Goal: Complete application form: Complete application form

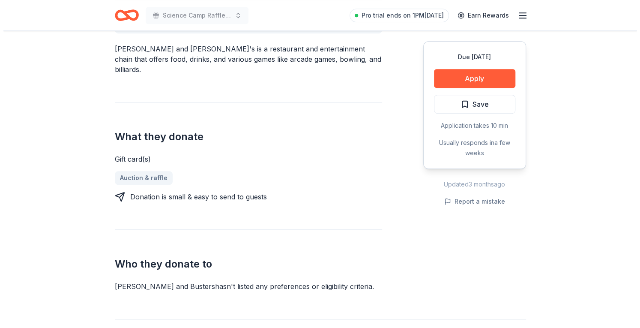
scroll to position [285, 0]
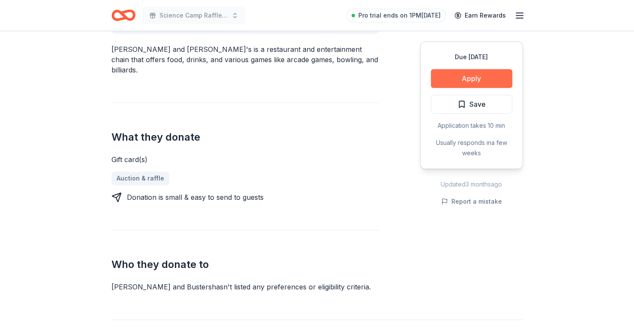
click at [483, 78] on button "Apply" at bounding box center [471, 78] width 81 height 19
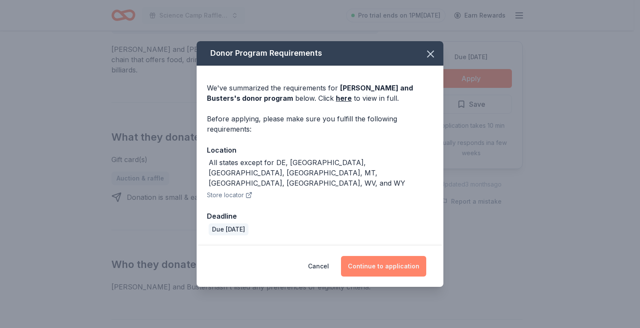
click at [392, 256] on button "Continue to application" at bounding box center [383, 266] width 85 height 21
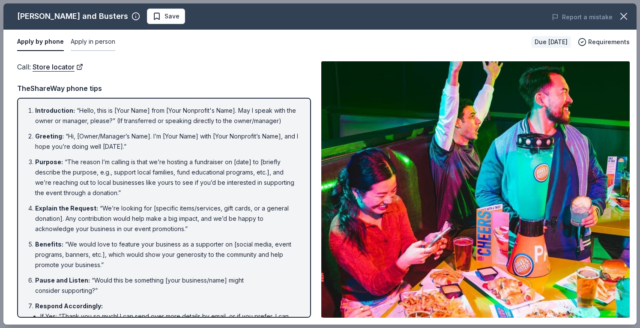
click at [86, 39] on button "Apply in person" at bounding box center [93, 42] width 45 height 18
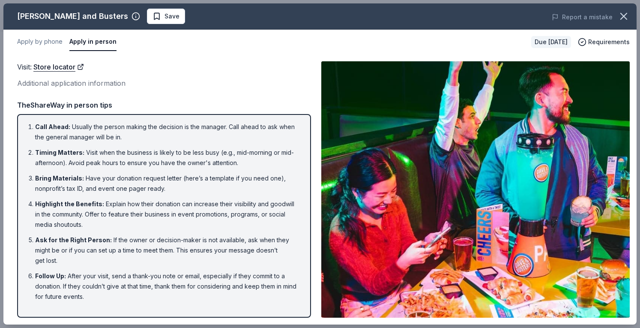
click at [280, 72] on div "Visit : Store locator" at bounding box center [164, 66] width 294 height 11
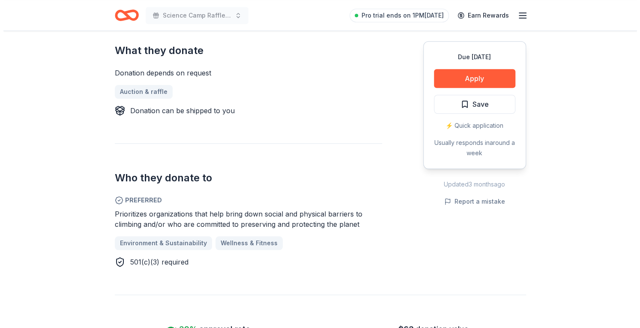
scroll to position [365, 0]
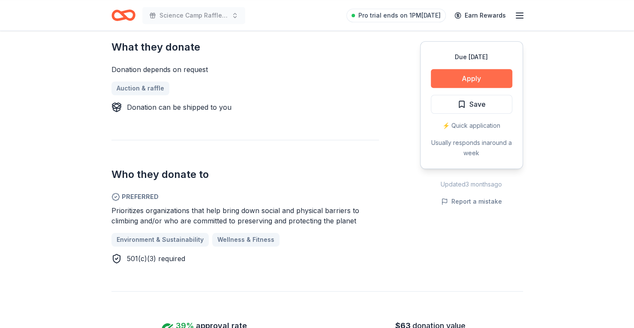
click at [478, 81] on button "Apply" at bounding box center [471, 78] width 81 height 19
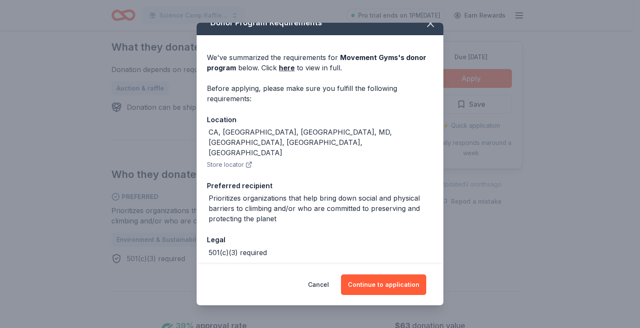
scroll to position [30, 0]
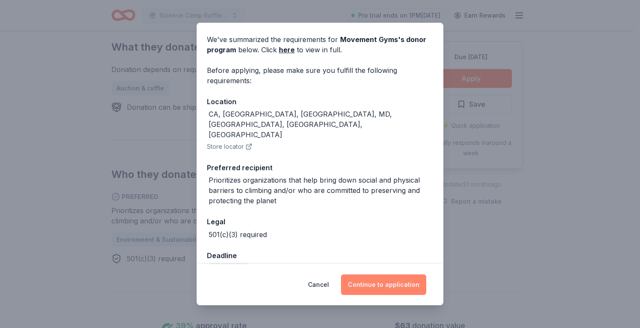
click at [383, 285] on button "Continue to application" at bounding box center [383, 284] width 85 height 21
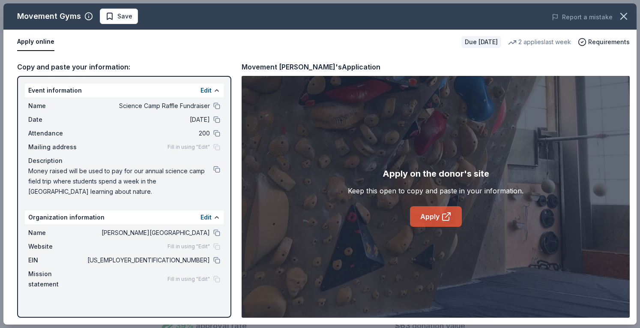
click at [429, 215] on link "Apply" at bounding box center [436, 216] width 52 height 21
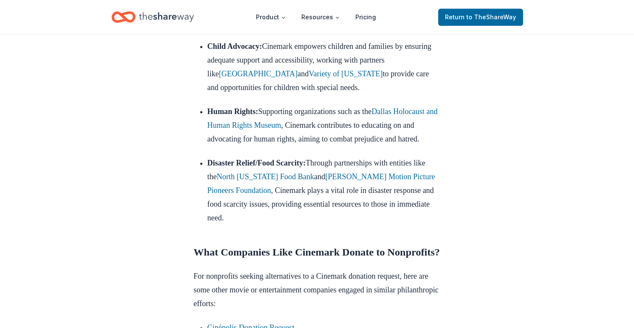
scroll to position [566, 0]
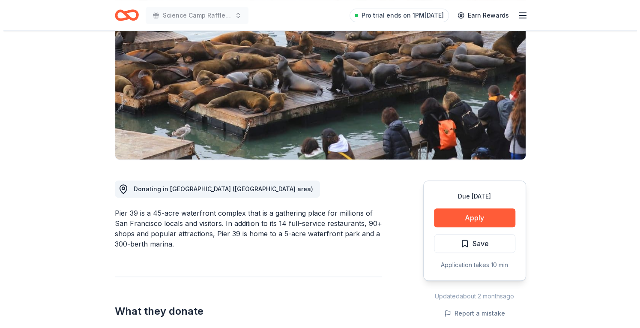
scroll to position [98, 0]
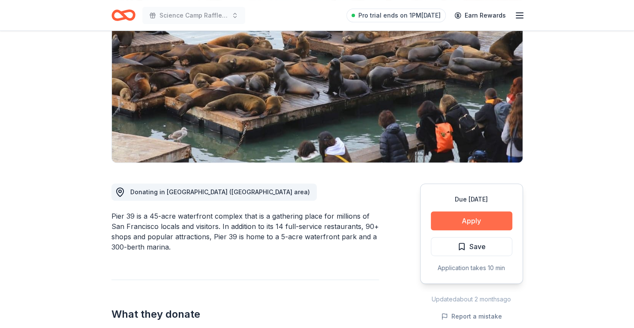
click at [481, 221] on button "Apply" at bounding box center [471, 220] width 81 height 19
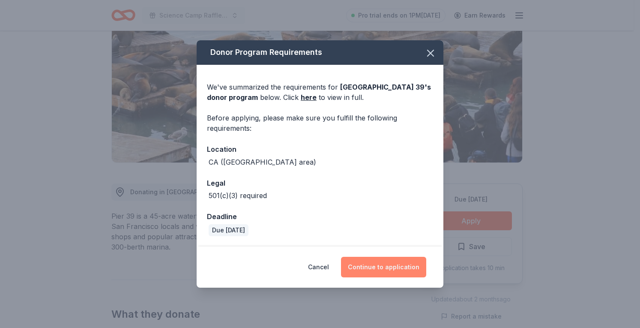
click at [374, 269] on button "Continue to application" at bounding box center [383, 267] width 85 height 21
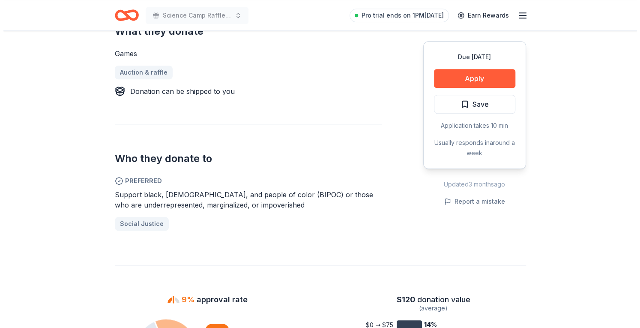
scroll to position [255, 0]
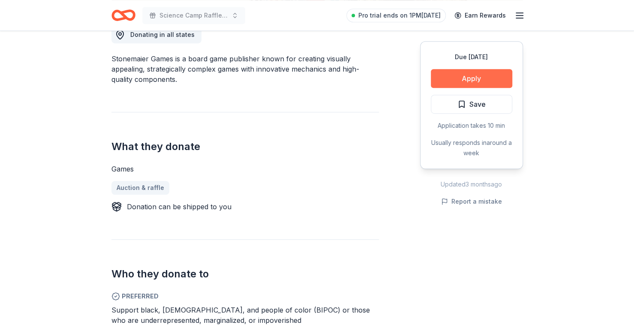
click at [486, 71] on button "Apply" at bounding box center [471, 78] width 81 height 19
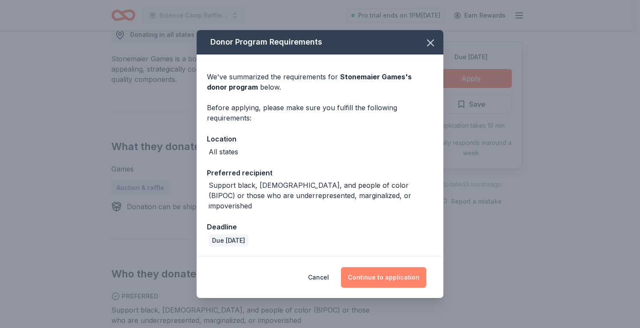
click at [388, 274] on button "Continue to application" at bounding box center [383, 277] width 85 height 21
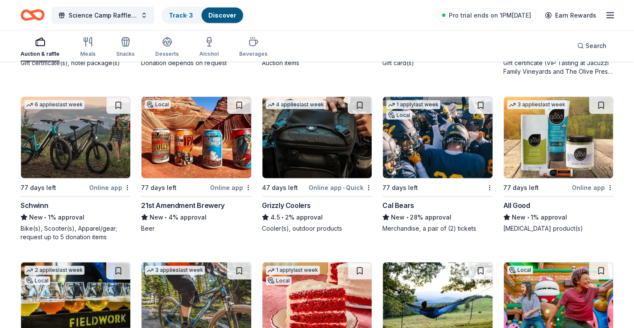
scroll to position [6775, 0]
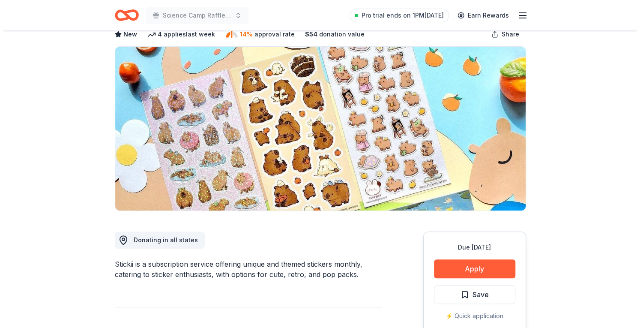
scroll to position [47, 0]
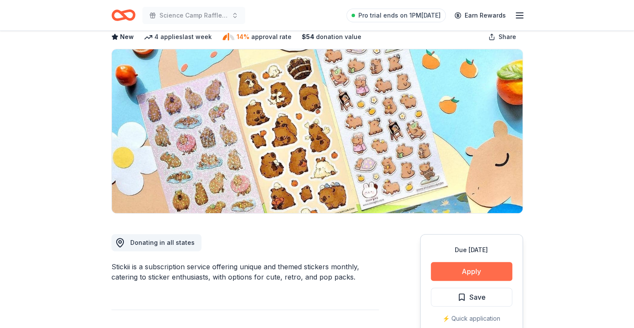
click at [483, 269] on button "Apply" at bounding box center [471, 271] width 81 height 19
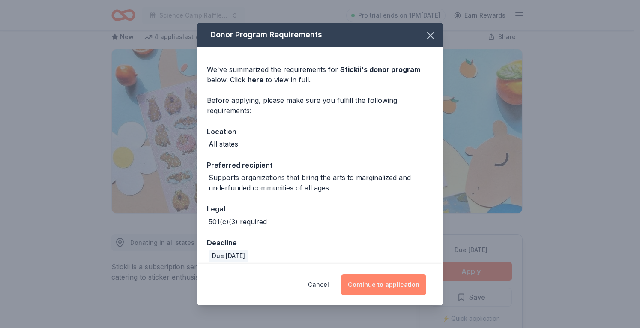
click at [399, 284] on button "Continue to application" at bounding box center [383, 284] width 85 height 21
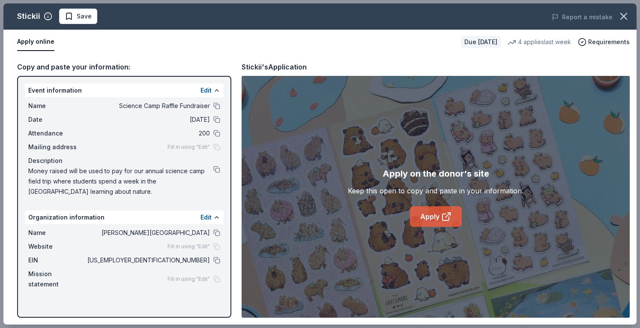
click at [435, 215] on link "Apply" at bounding box center [436, 216] width 52 height 21
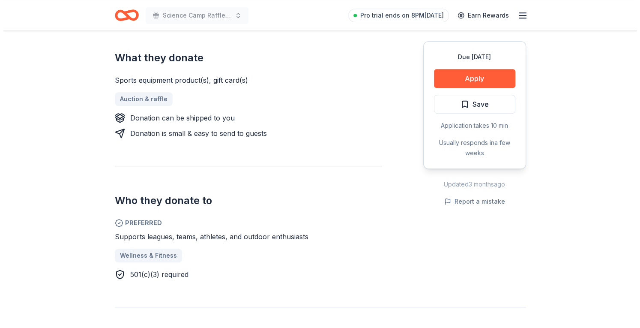
scroll to position [333, 0]
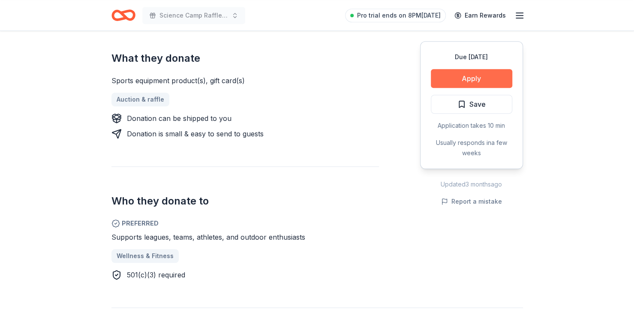
click at [497, 78] on button "Apply" at bounding box center [471, 78] width 81 height 19
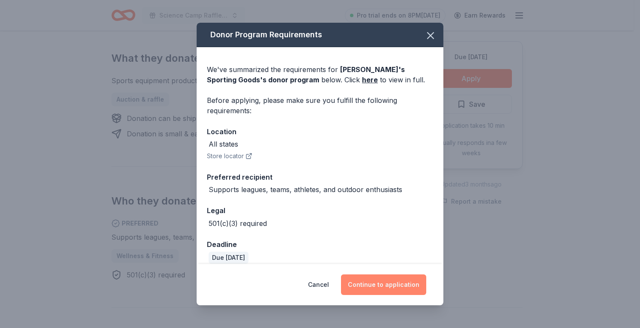
click at [382, 283] on button "Continue to application" at bounding box center [383, 284] width 85 height 21
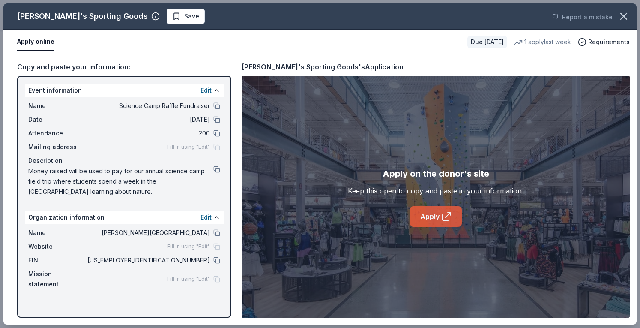
click at [425, 210] on link "Apply" at bounding box center [436, 216] width 52 height 21
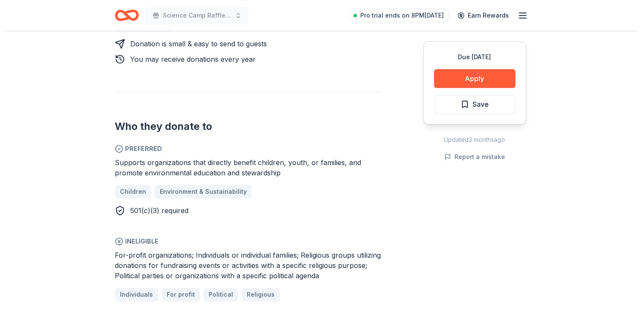
scroll to position [429, 0]
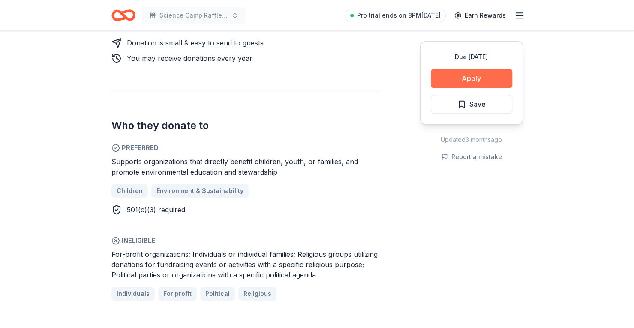
click at [459, 80] on button "Apply" at bounding box center [471, 78] width 81 height 19
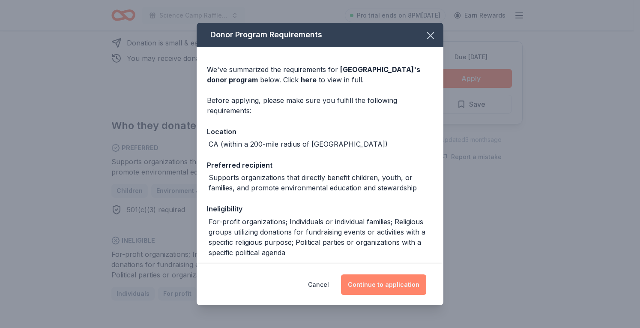
click at [390, 285] on button "Continue to application" at bounding box center [383, 284] width 85 height 21
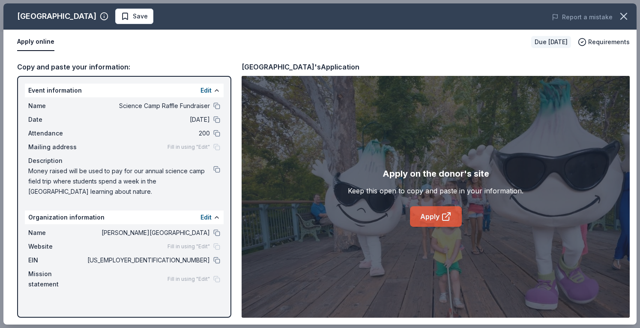
click at [428, 211] on link "Apply" at bounding box center [436, 216] width 52 height 21
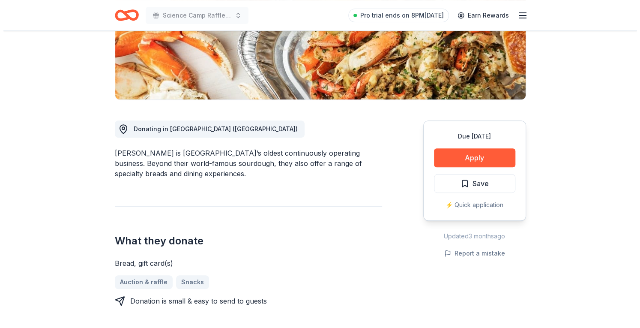
scroll to position [155, 0]
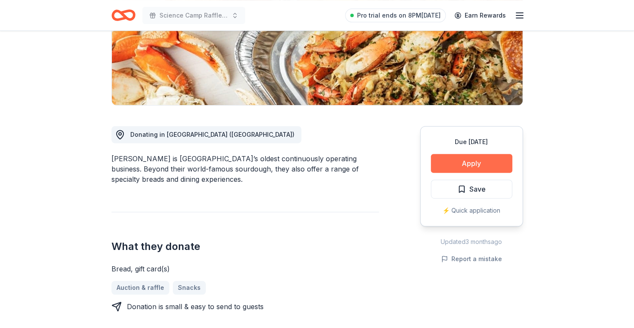
click at [485, 160] on button "Apply" at bounding box center [471, 163] width 81 height 19
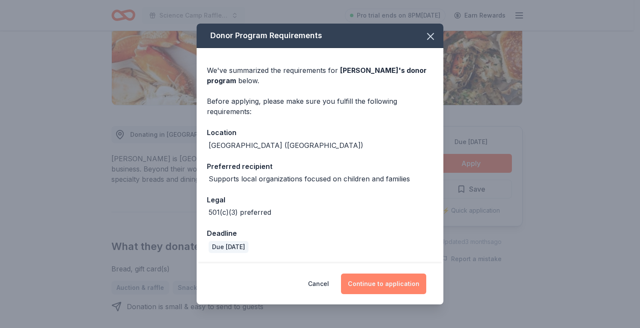
click at [396, 282] on button "Continue to application" at bounding box center [383, 283] width 85 height 21
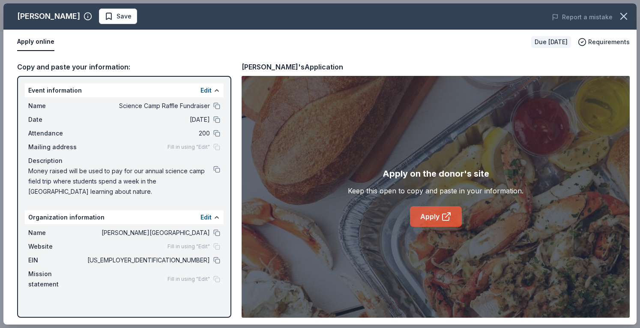
click at [429, 225] on link "Apply" at bounding box center [436, 216] width 52 height 21
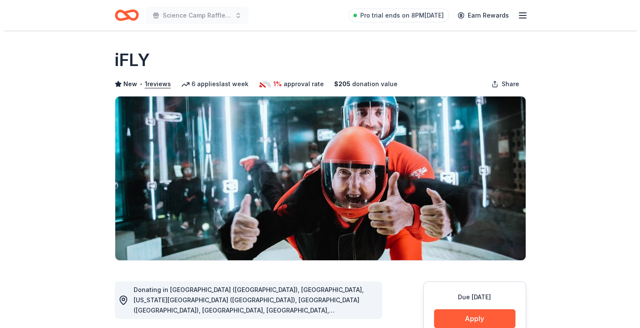
scroll to position [169, 0]
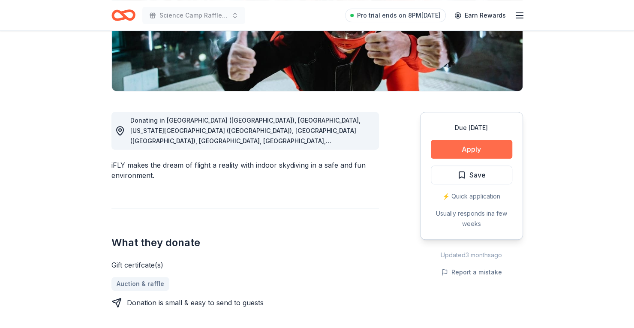
click at [487, 144] on button "Apply" at bounding box center [471, 149] width 81 height 19
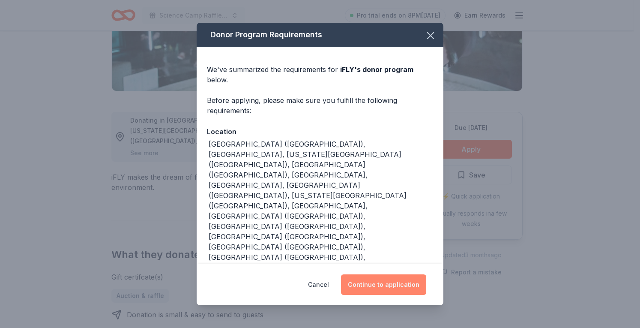
click at [369, 280] on button "Continue to application" at bounding box center [383, 284] width 85 height 21
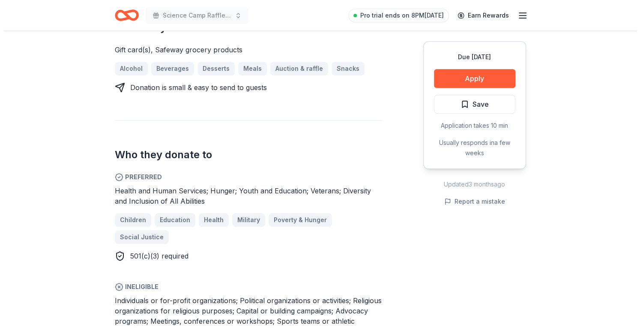
scroll to position [396, 0]
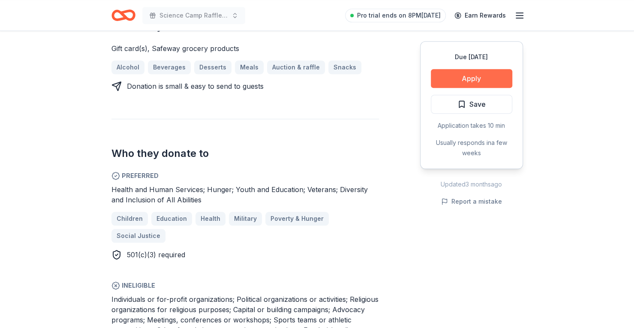
click at [460, 80] on button "Apply" at bounding box center [471, 78] width 81 height 19
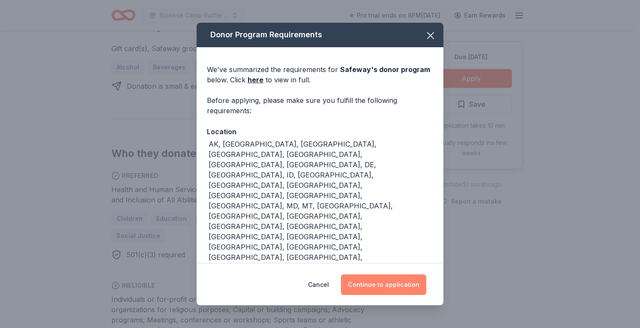
click at [407, 284] on button "Continue to application" at bounding box center [383, 284] width 85 height 21
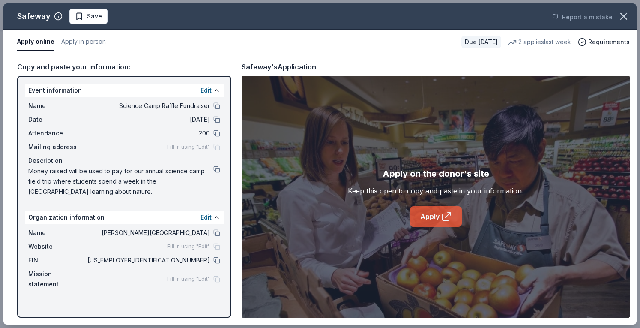
click at [429, 213] on link "Apply" at bounding box center [436, 216] width 52 height 21
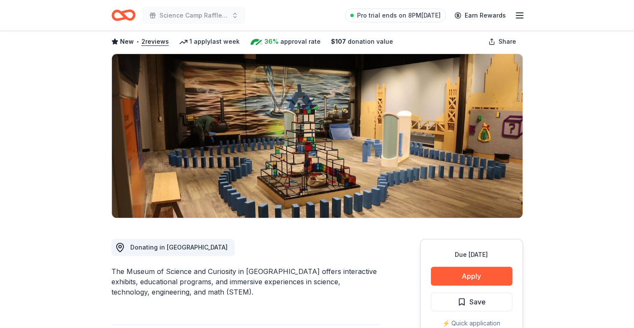
scroll to position [43, 0]
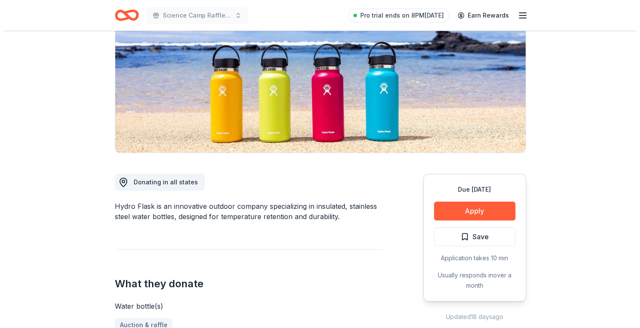
scroll to position [108, 0]
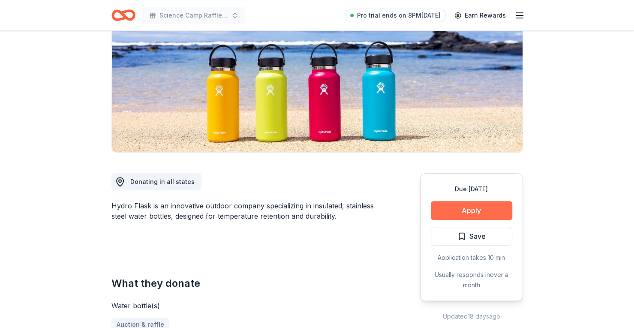
click at [465, 208] on button "Apply" at bounding box center [471, 210] width 81 height 19
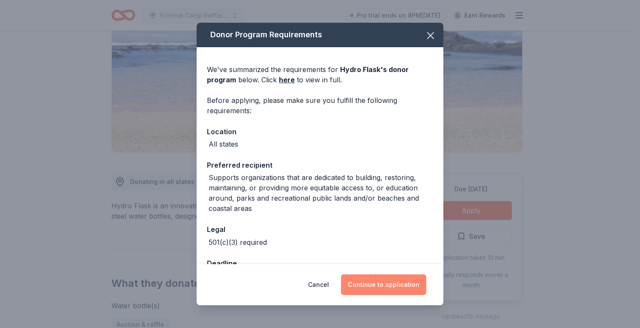
click at [386, 282] on button "Continue to application" at bounding box center [383, 284] width 85 height 21
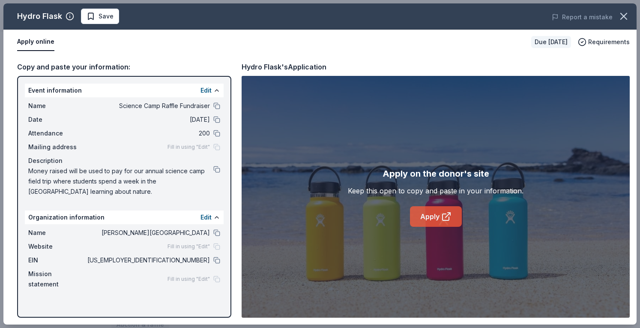
click at [428, 220] on link "Apply" at bounding box center [436, 216] width 52 height 21
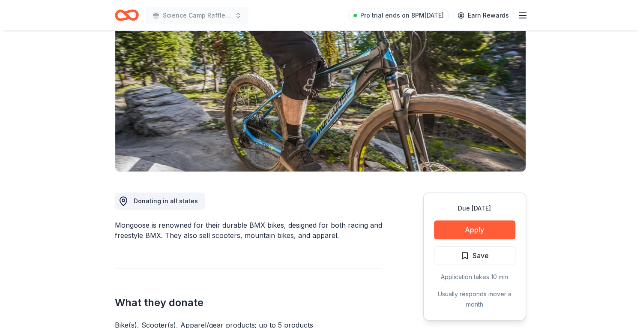
scroll to position [89, 0]
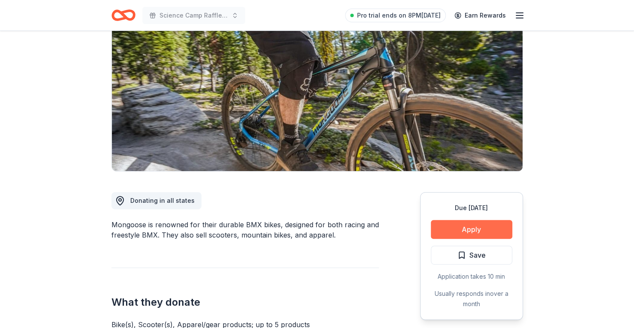
click at [483, 228] on button "Apply" at bounding box center [471, 229] width 81 height 19
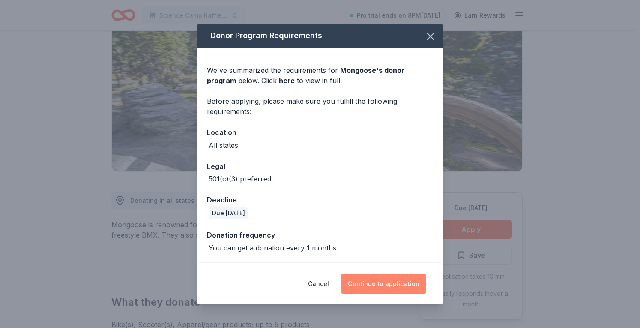
click at [398, 284] on button "Continue to application" at bounding box center [383, 283] width 85 height 21
